Goal: Book appointment/travel/reservation

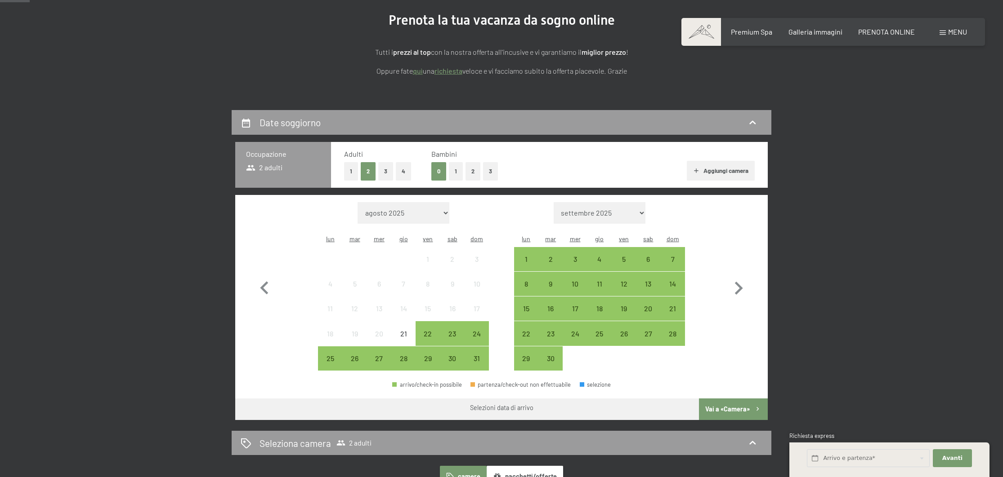
scroll to position [113, 0]
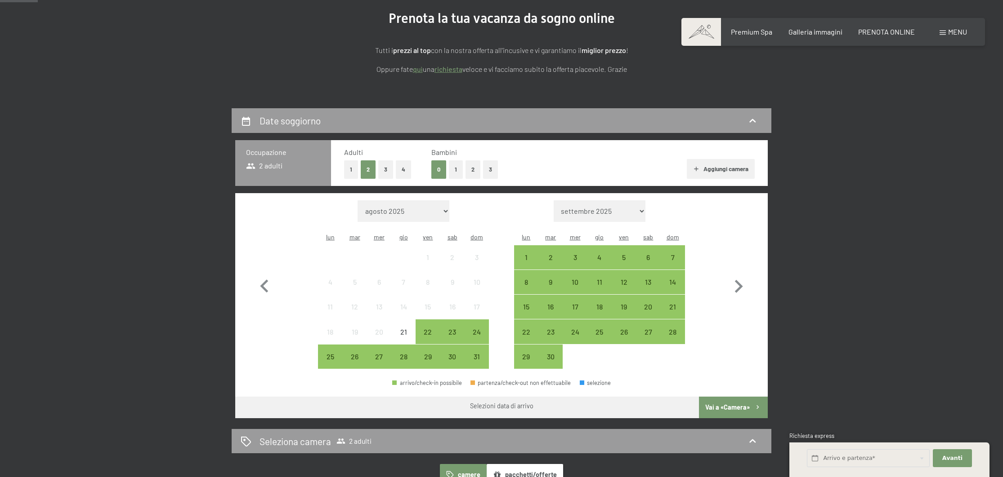
click at [476, 170] on button "2" at bounding box center [472, 170] width 15 height 18
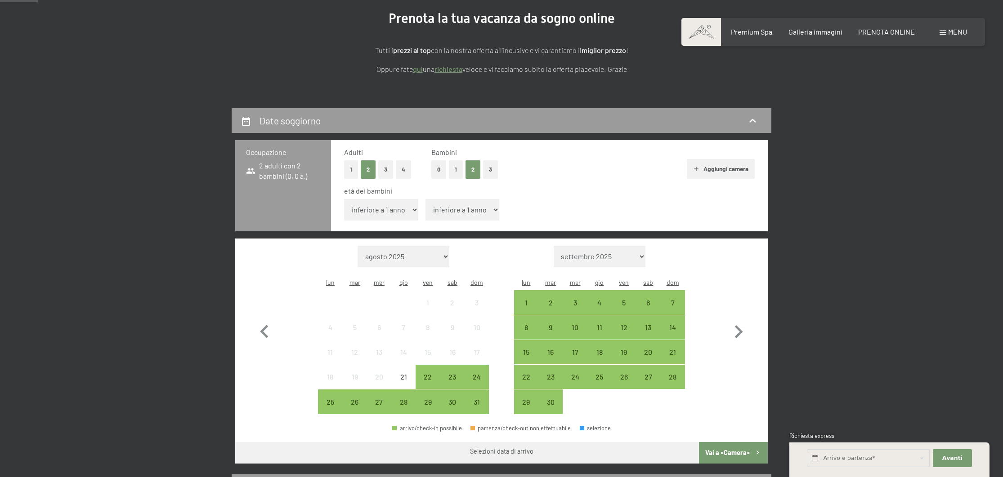
select select "5"
click at [428, 399] on div "29" at bounding box center [427, 410] width 22 height 22
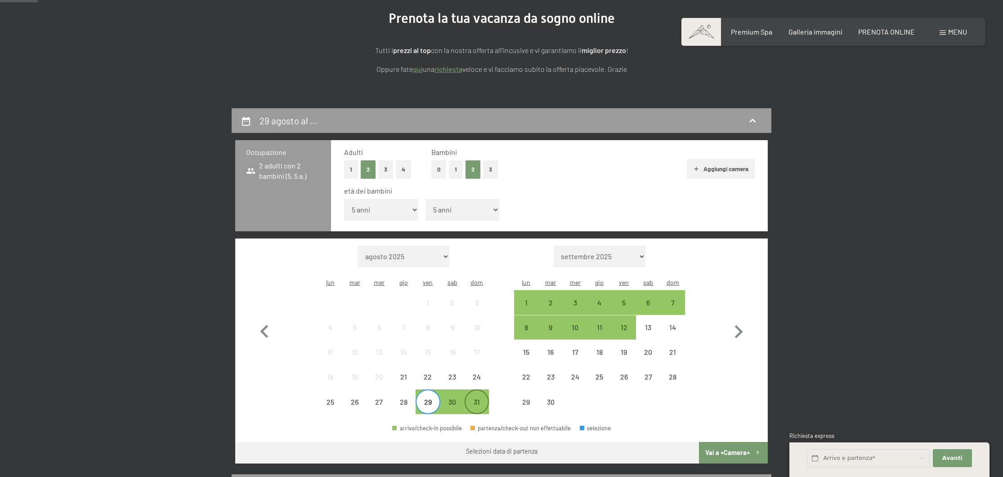
click at [481, 399] on div "31" at bounding box center [476, 410] width 22 height 22
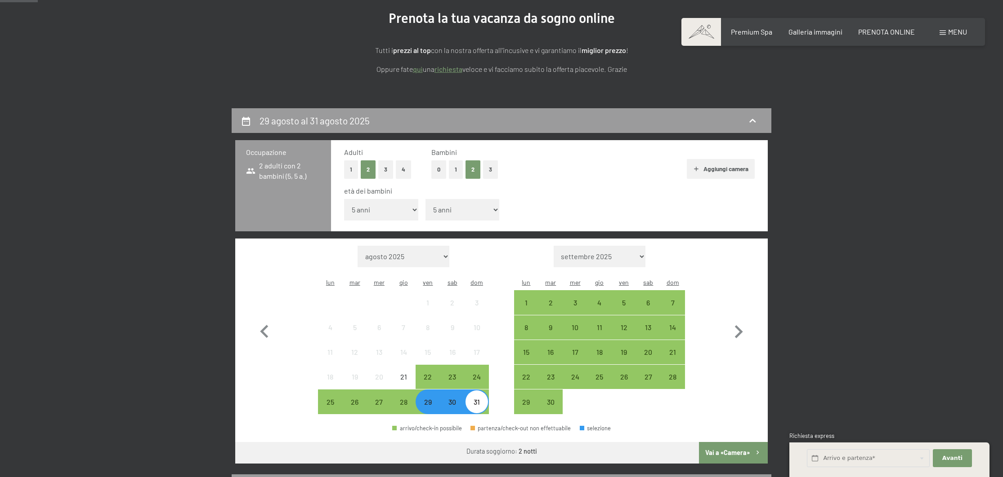
click at [728, 442] on button "Vai a «Camera»" at bounding box center [733, 453] width 69 height 22
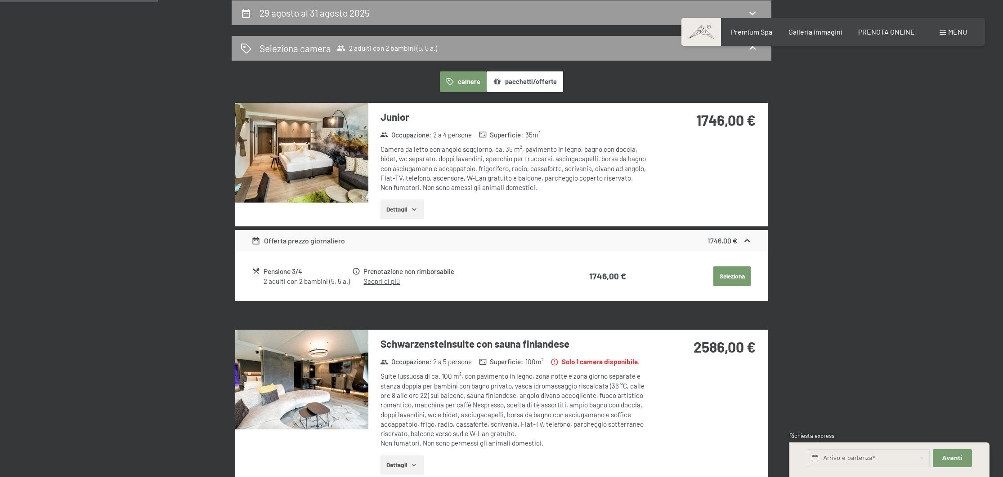
click at [419, 209] on button "Dettagli" at bounding box center [402, 210] width 44 height 20
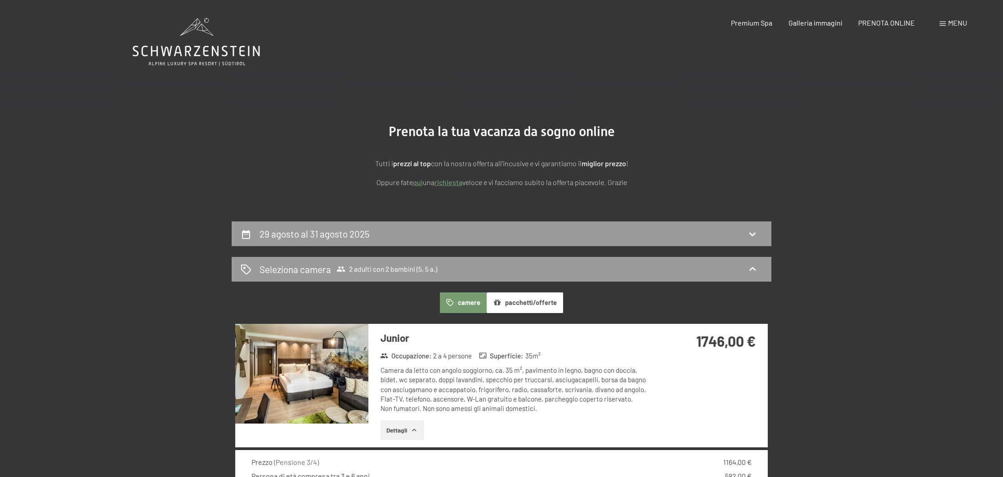
scroll to position [0, 0]
click at [754, 235] on icon at bounding box center [752, 234] width 11 height 11
select select "5"
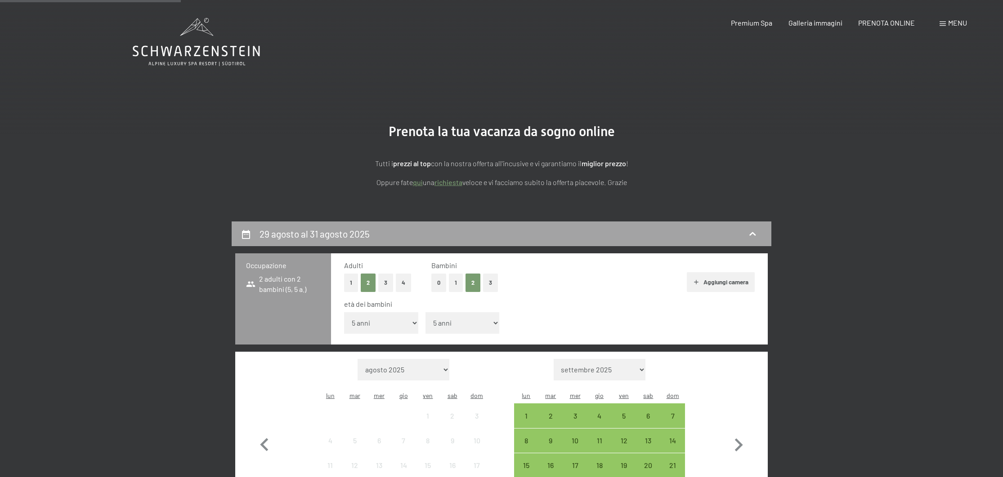
scroll to position [221, 0]
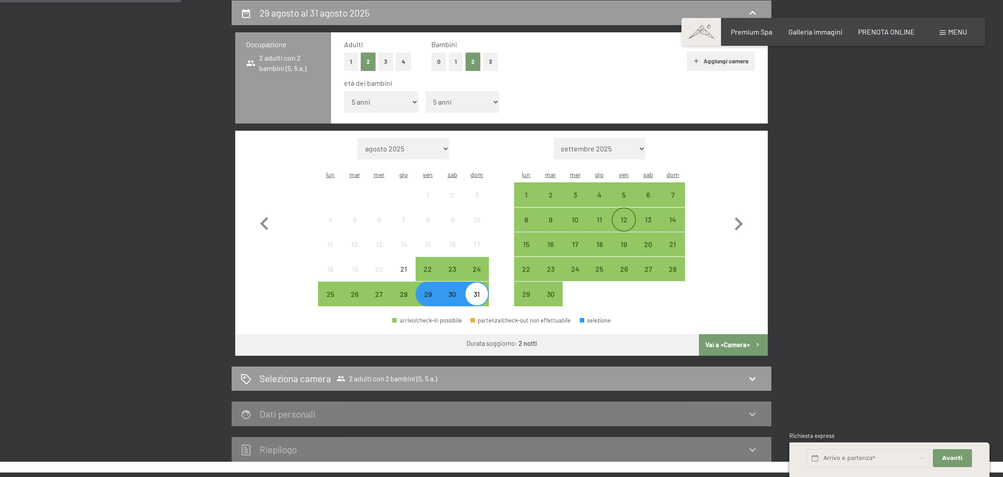
click at [627, 216] on div "12" at bounding box center [623, 227] width 22 height 22
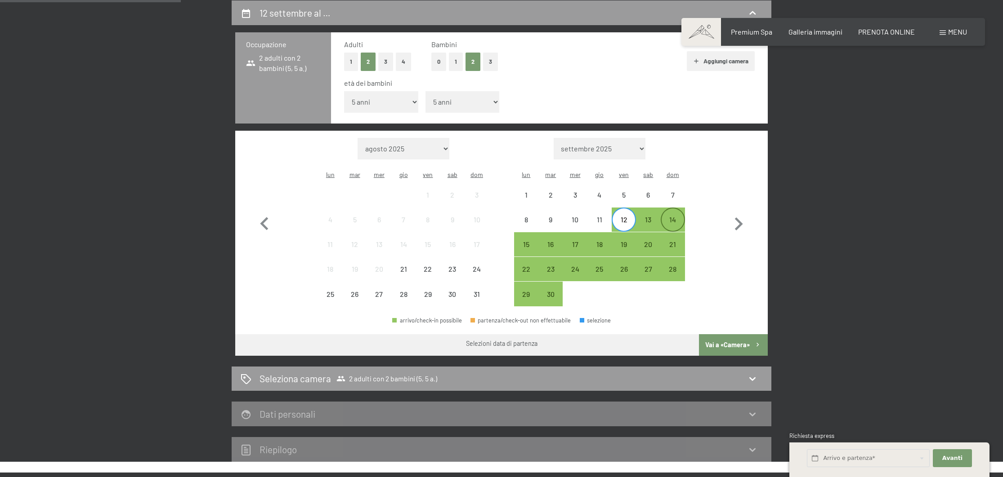
click at [681, 216] on div "14" at bounding box center [672, 227] width 22 height 22
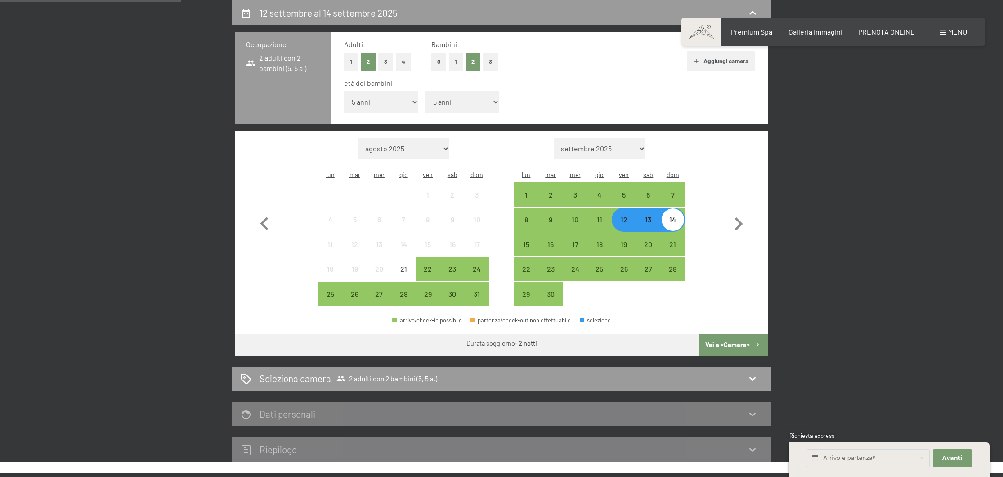
click at [732, 335] on button "Vai a «Camera»" at bounding box center [733, 346] width 69 height 22
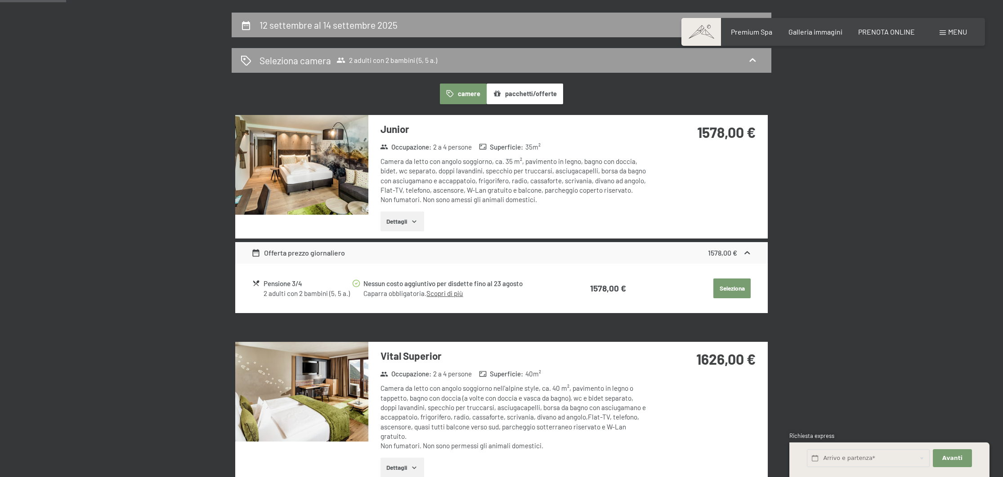
scroll to position [211, 0]
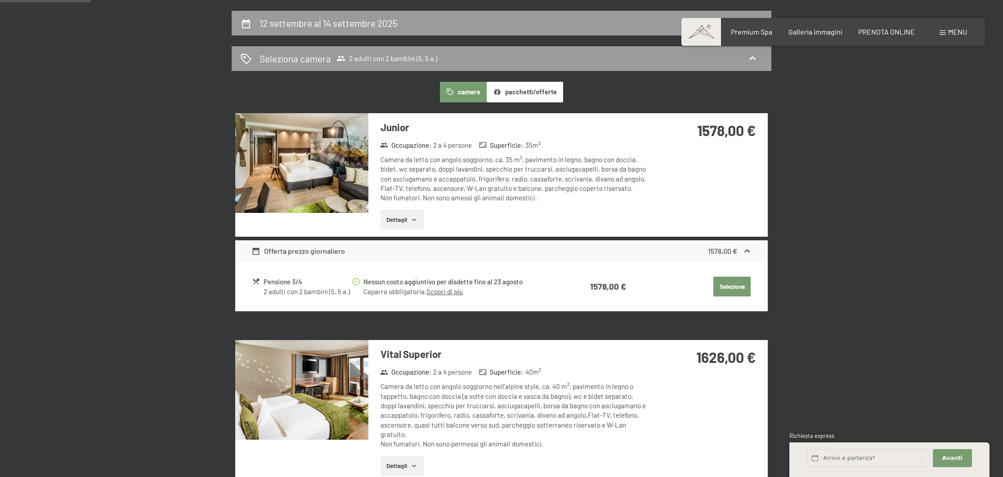
click at [310, 179] on img at bounding box center [301, 163] width 133 height 100
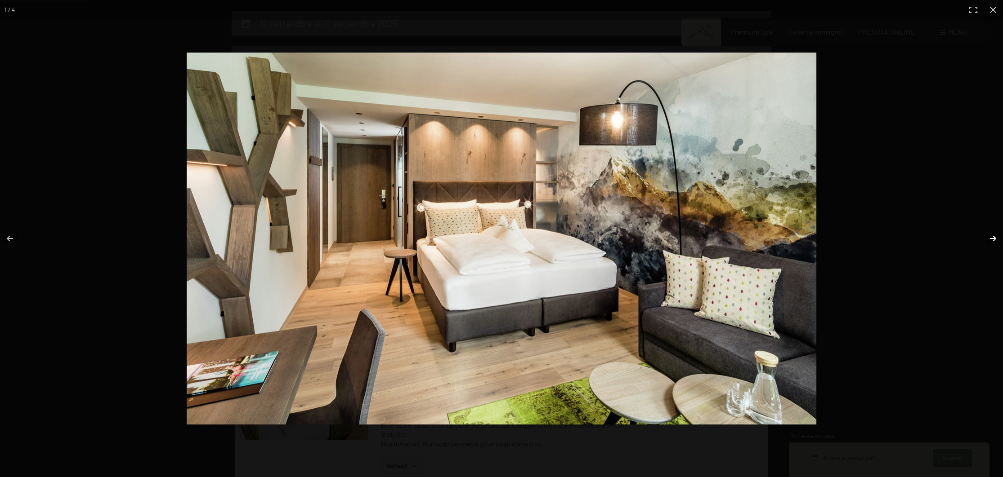
click at [995, 236] on button "button" at bounding box center [986, 238] width 31 height 45
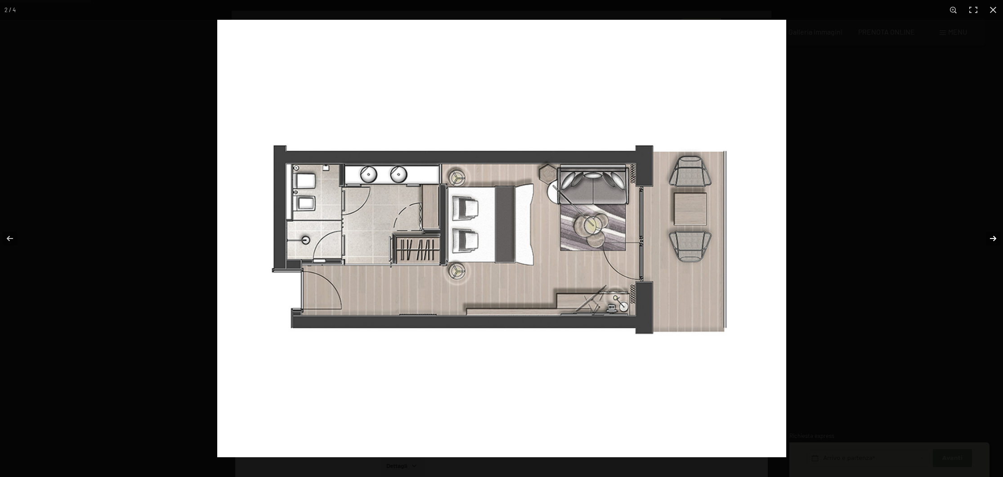
click at [995, 236] on button "button" at bounding box center [986, 238] width 31 height 45
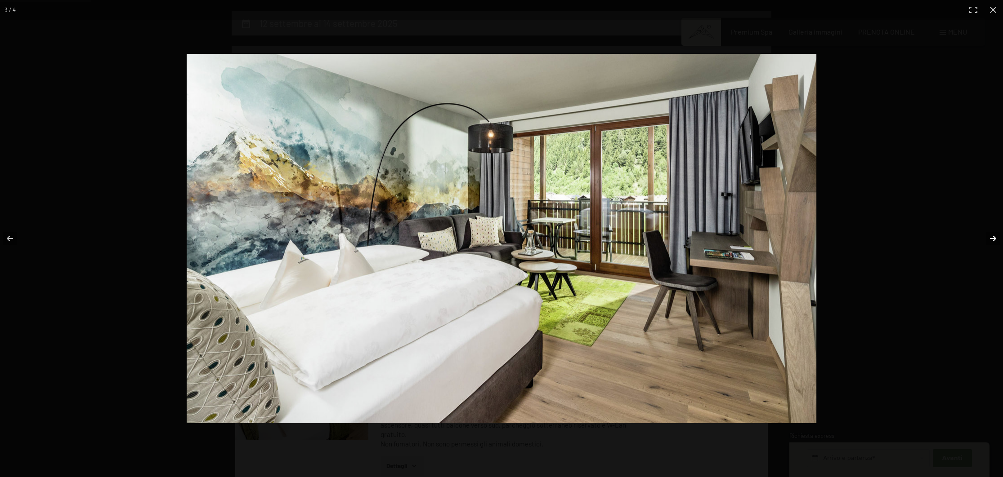
click at [995, 236] on button "button" at bounding box center [986, 238] width 31 height 45
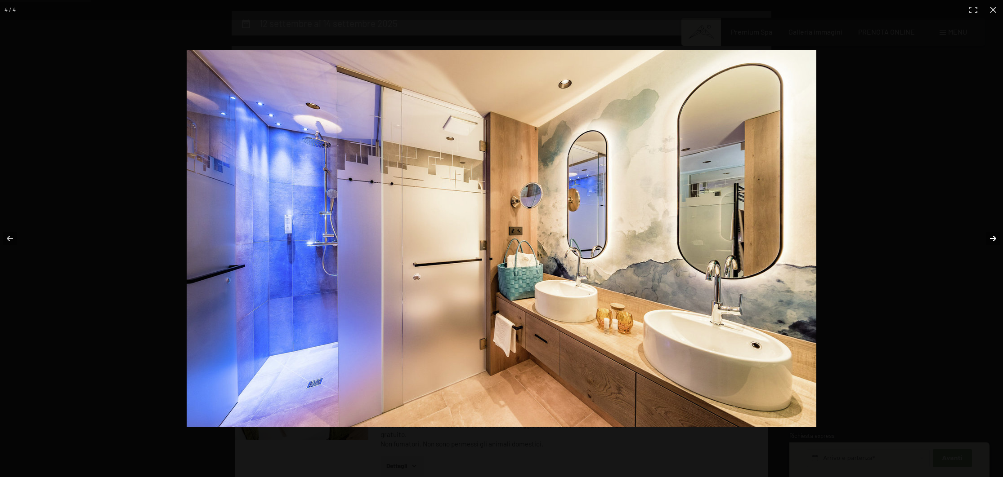
click at [995, 236] on button "button" at bounding box center [986, 238] width 31 height 45
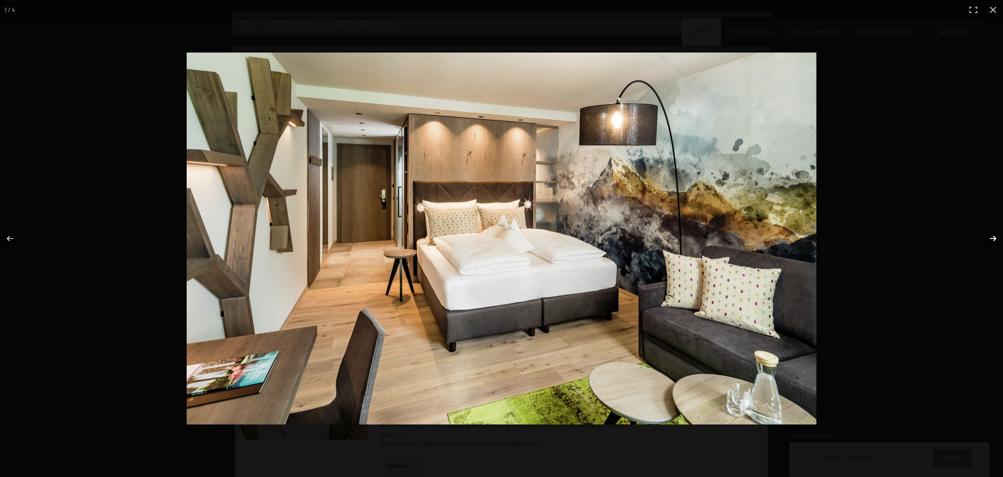
click at [995, 236] on button "button" at bounding box center [986, 238] width 31 height 45
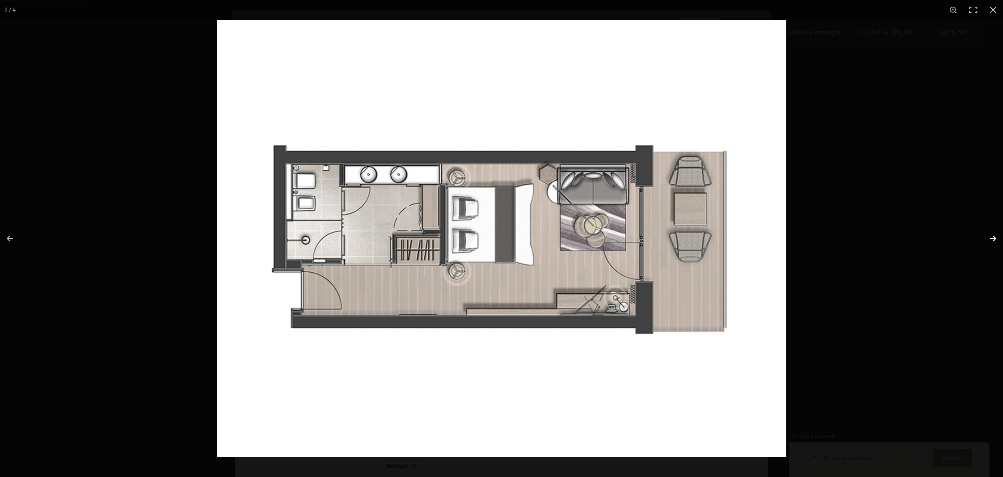
click at [995, 236] on button "button" at bounding box center [986, 238] width 31 height 45
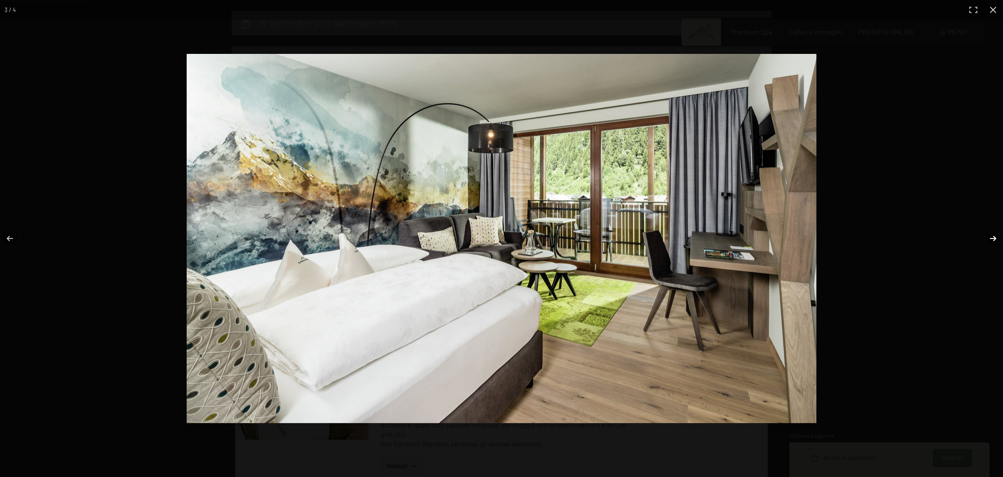
click at [995, 236] on button "button" at bounding box center [986, 238] width 31 height 45
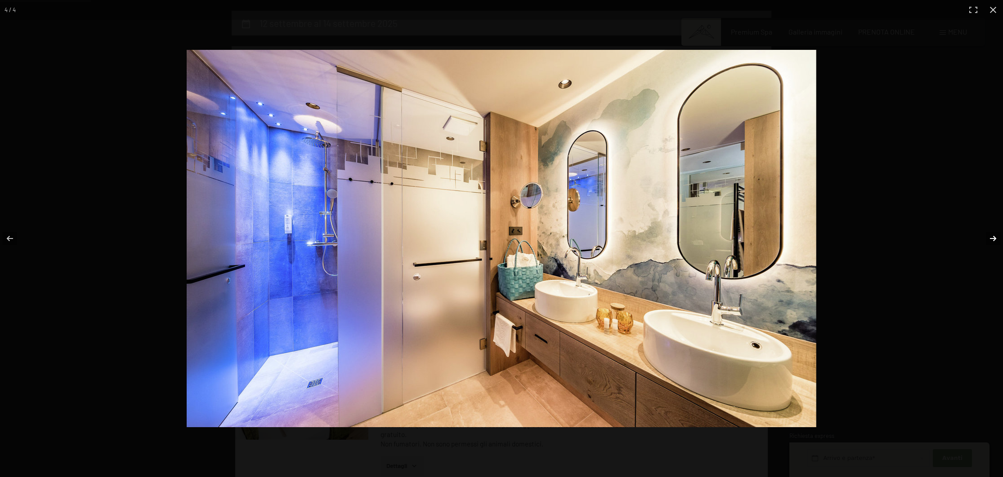
click at [995, 236] on button "button" at bounding box center [986, 238] width 31 height 45
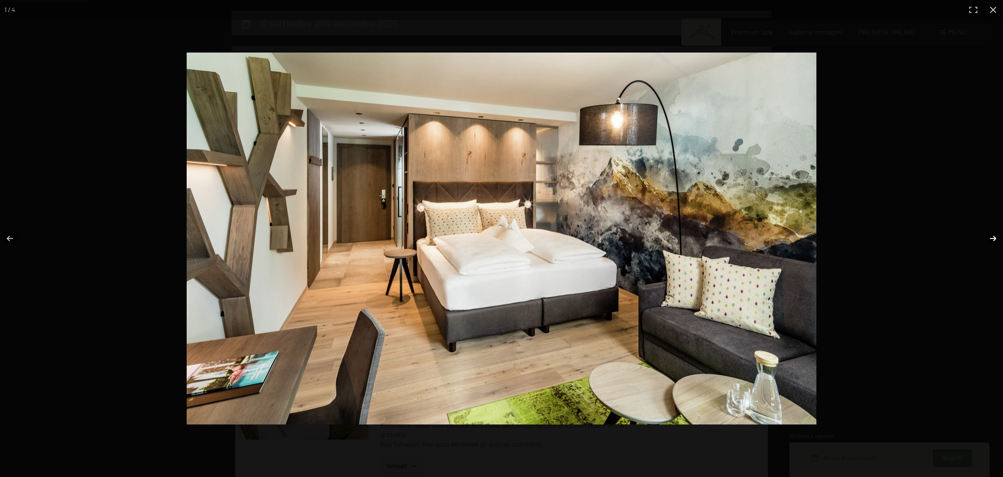
click at [995, 236] on button "button" at bounding box center [986, 238] width 31 height 45
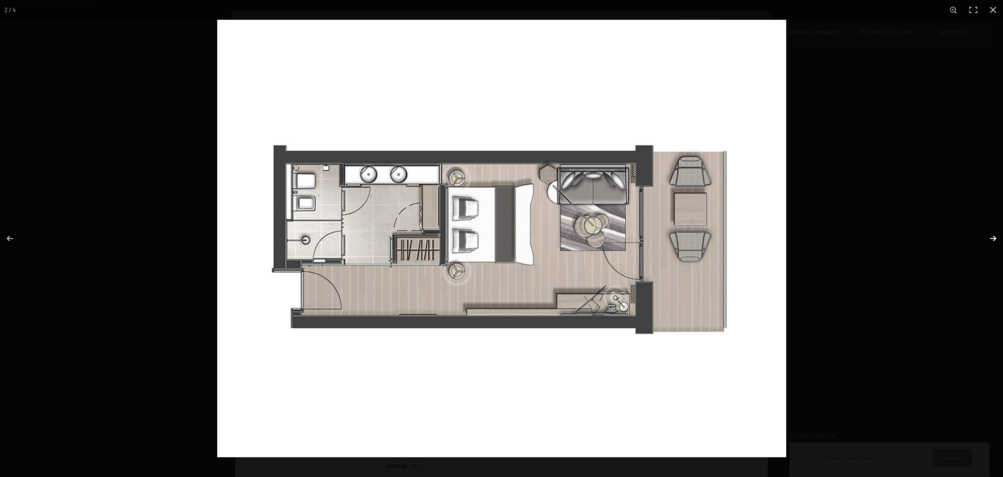
click at [995, 236] on button "button" at bounding box center [986, 238] width 31 height 45
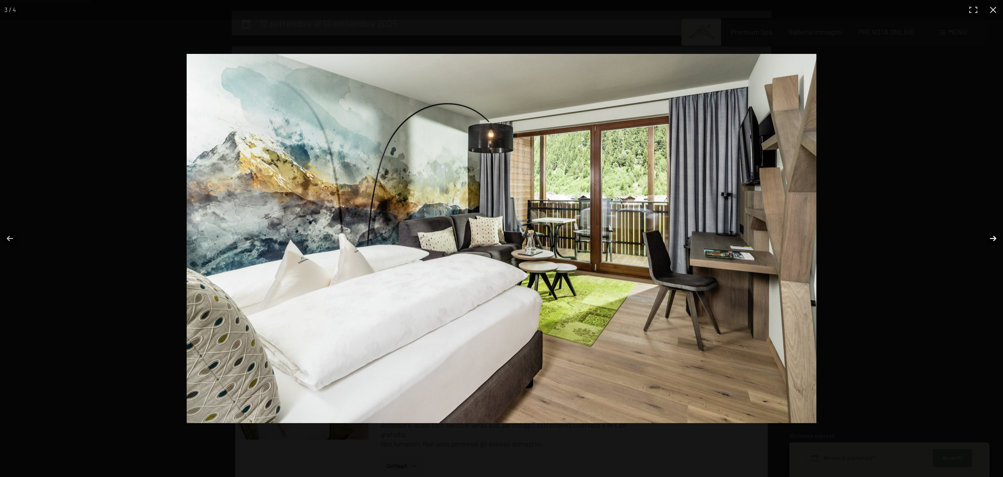
click at [995, 236] on button "button" at bounding box center [986, 238] width 31 height 45
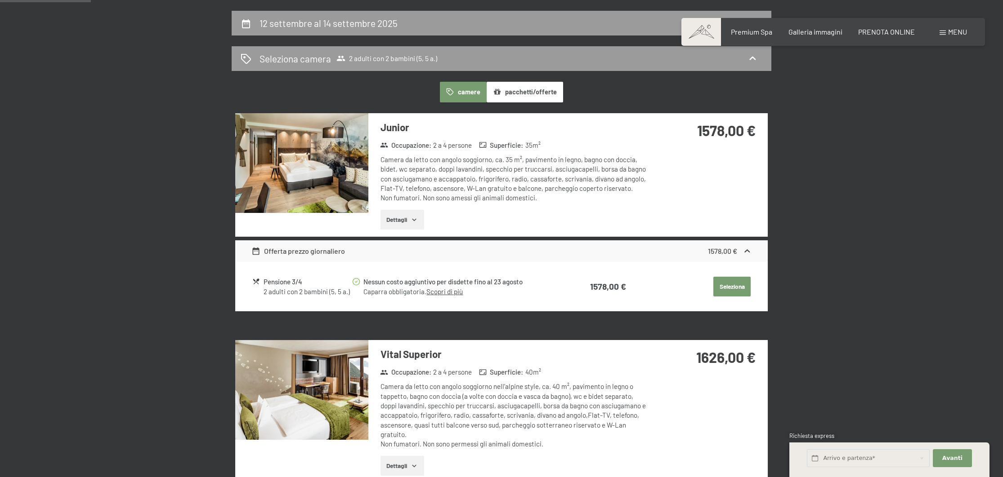
click at [0, 0] on button "button" at bounding box center [0, 0] width 0 height 0
